Goal: Task Accomplishment & Management: Use online tool/utility

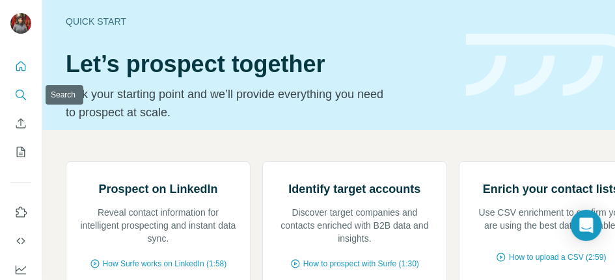
click at [20, 87] on button "Search" at bounding box center [20, 94] width 21 height 23
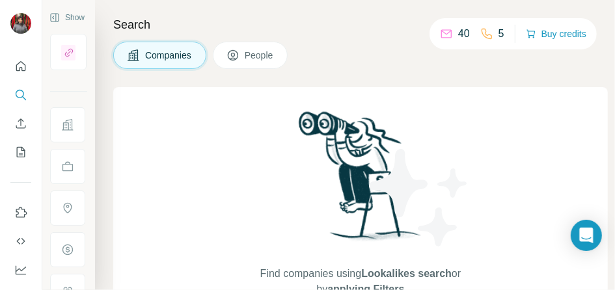
click at [256, 63] on button "People" at bounding box center [250, 55] width 75 height 27
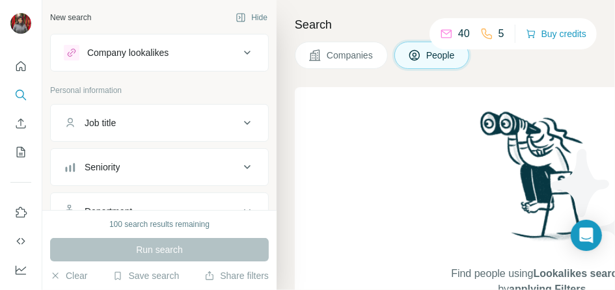
click at [135, 47] on div "Company lookalikes" at bounding box center [127, 52] width 81 height 13
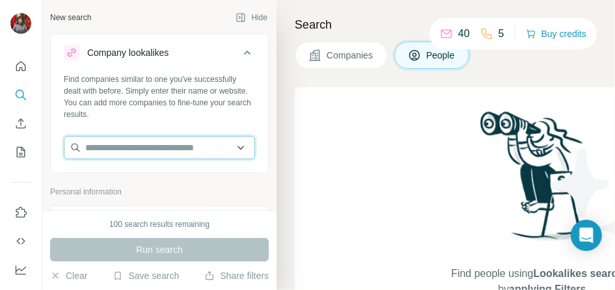
click at [111, 142] on input "text" at bounding box center [159, 147] width 191 height 23
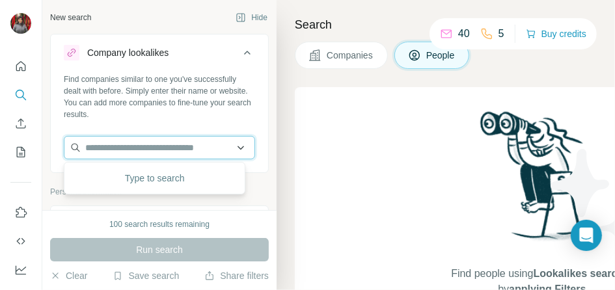
paste input "**********"
type input "**********"
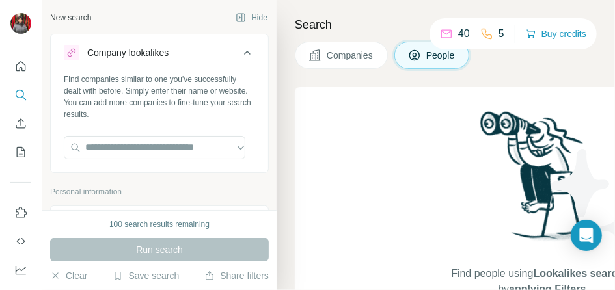
click at [282, 163] on div "Search Companies People Find people using Lookalikes search or by applying Filt…" at bounding box center [445, 145] width 338 height 290
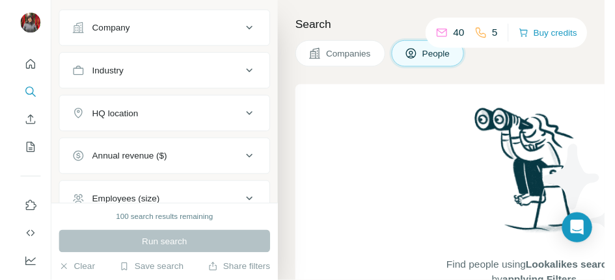
scroll to position [407, 0]
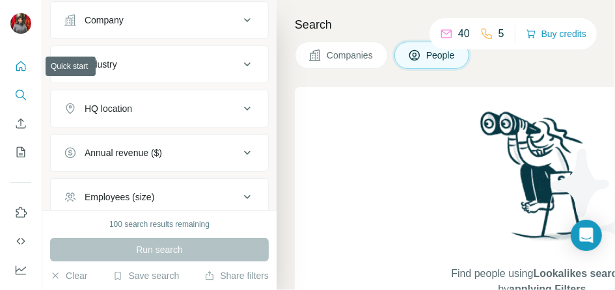
click at [25, 64] on icon "Quick start" at bounding box center [20, 66] width 13 height 13
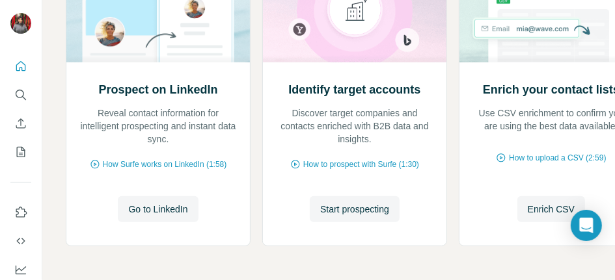
scroll to position [204, 0]
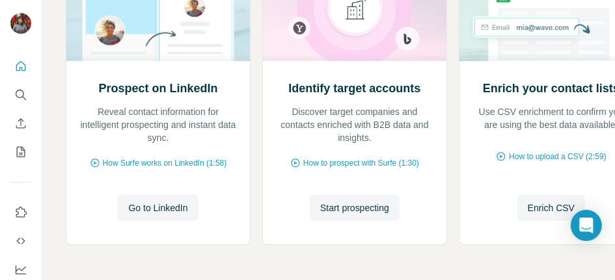
click at [258, 166] on div "Prospect on LinkedIn Reveal contact information for intelligent prospecting and…" at bounding box center [354, 104] width 577 height 293
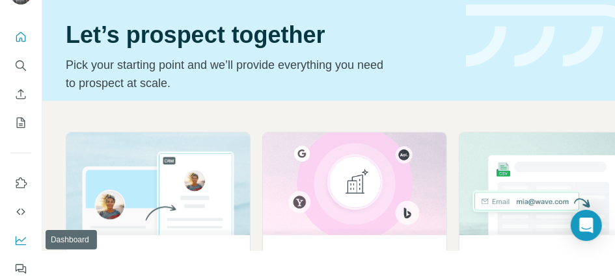
scroll to position [29, 0]
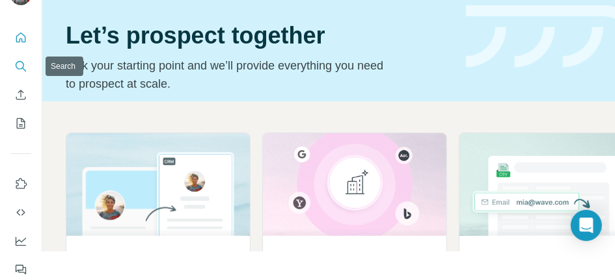
click at [17, 68] on icon "Search" at bounding box center [20, 66] width 13 height 13
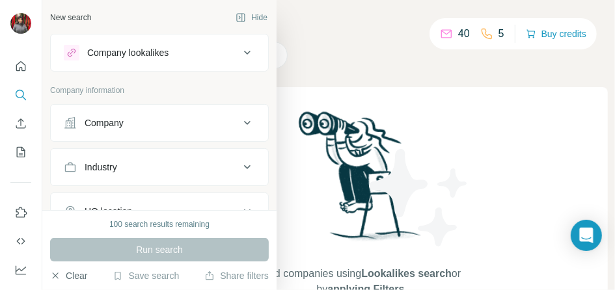
click at [65, 276] on button "Clear" at bounding box center [68, 275] width 37 height 13
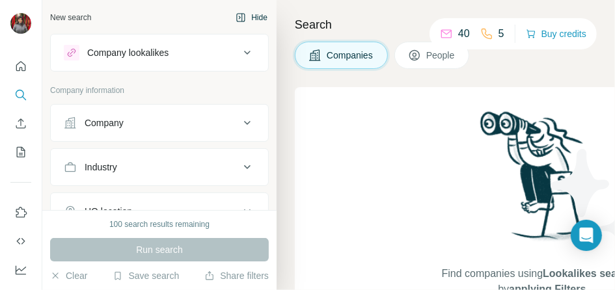
click at [235, 19] on icon "button" at bounding box center [240, 17] width 10 height 10
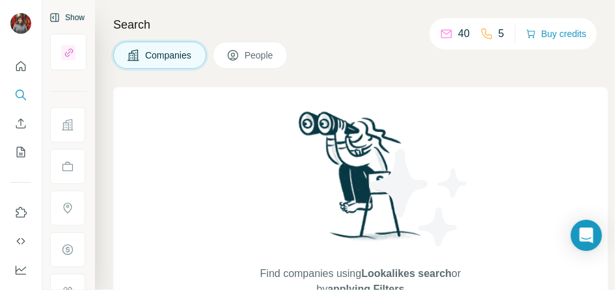
click at [271, 52] on span "People" at bounding box center [260, 55] width 30 height 13
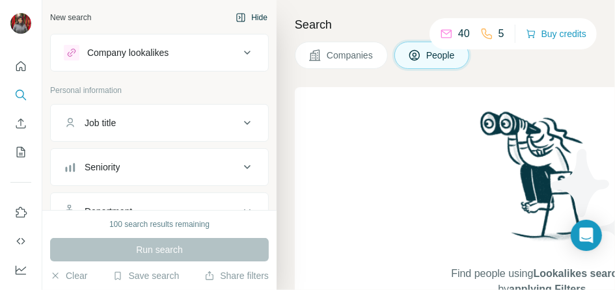
click at [153, 50] on div "Company lookalikes" at bounding box center [127, 52] width 81 height 13
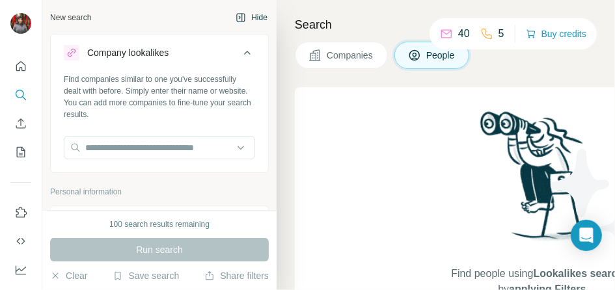
click at [240, 14] on button "Hide" at bounding box center [251, 18] width 50 height 20
